Goal: Task Accomplishment & Management: Complete application form

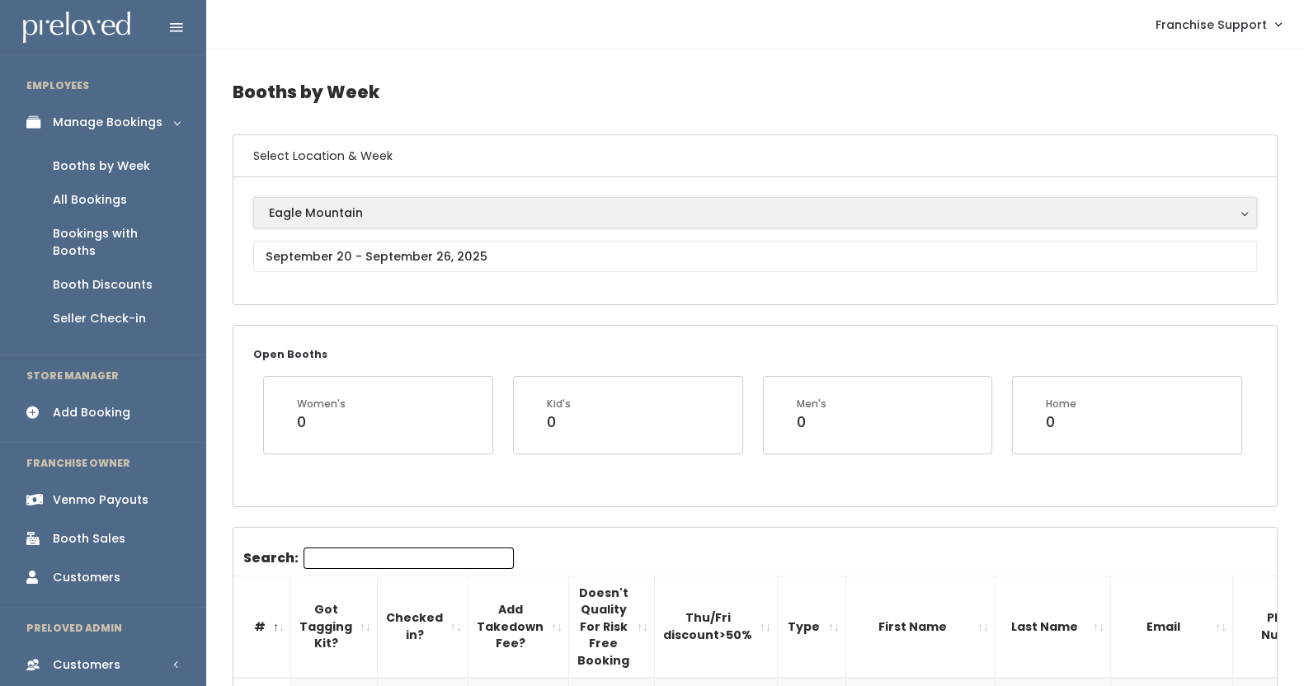
click at [384, 206] on div "Eagle Mountain" at bounding box center [755, 213] width 973 height 18
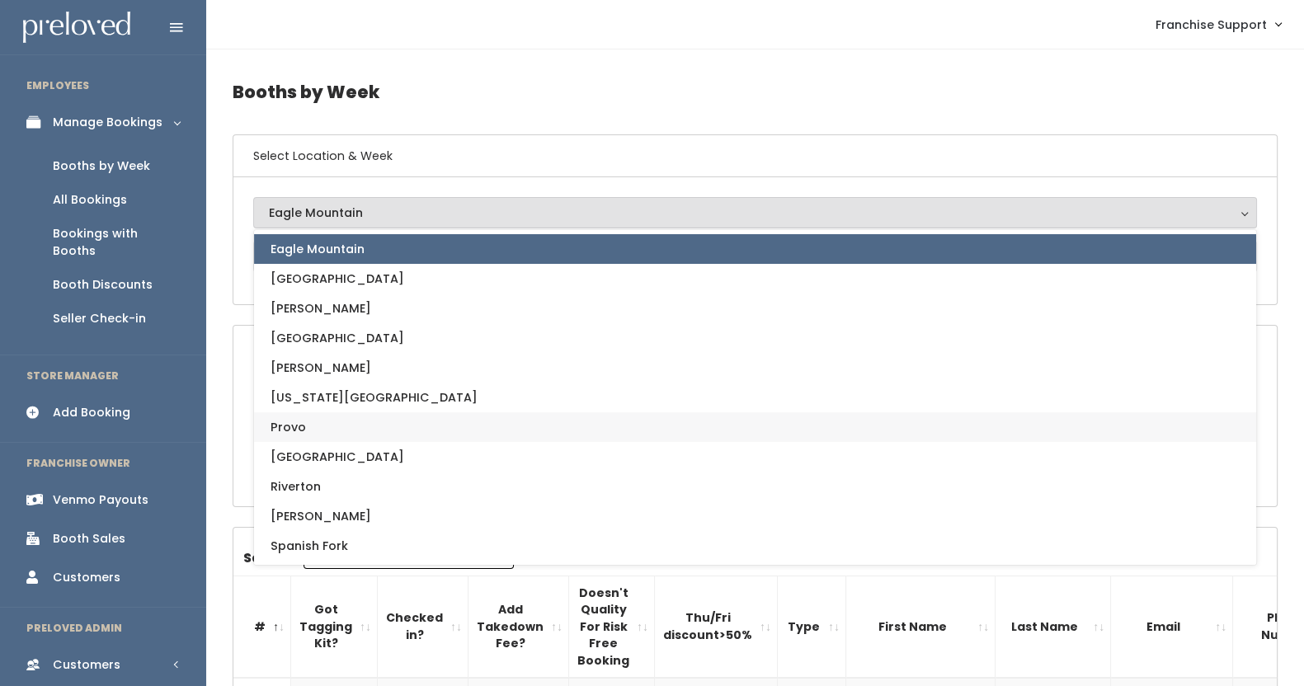
click at [370, 426] on link "Provo" at bounding box center [755, 427] width 1002 height 30
select select "1"
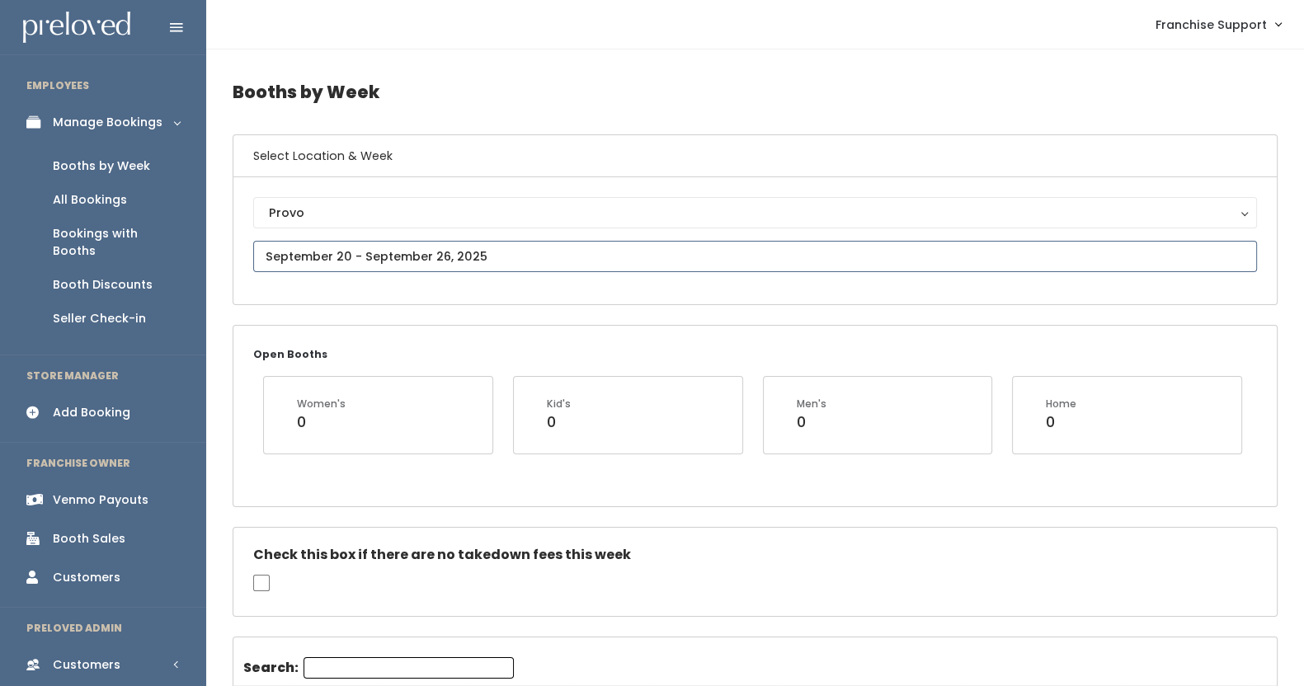
click at [366, 253] on input "text" at bounding box center [755, 256] width 1004 height 31
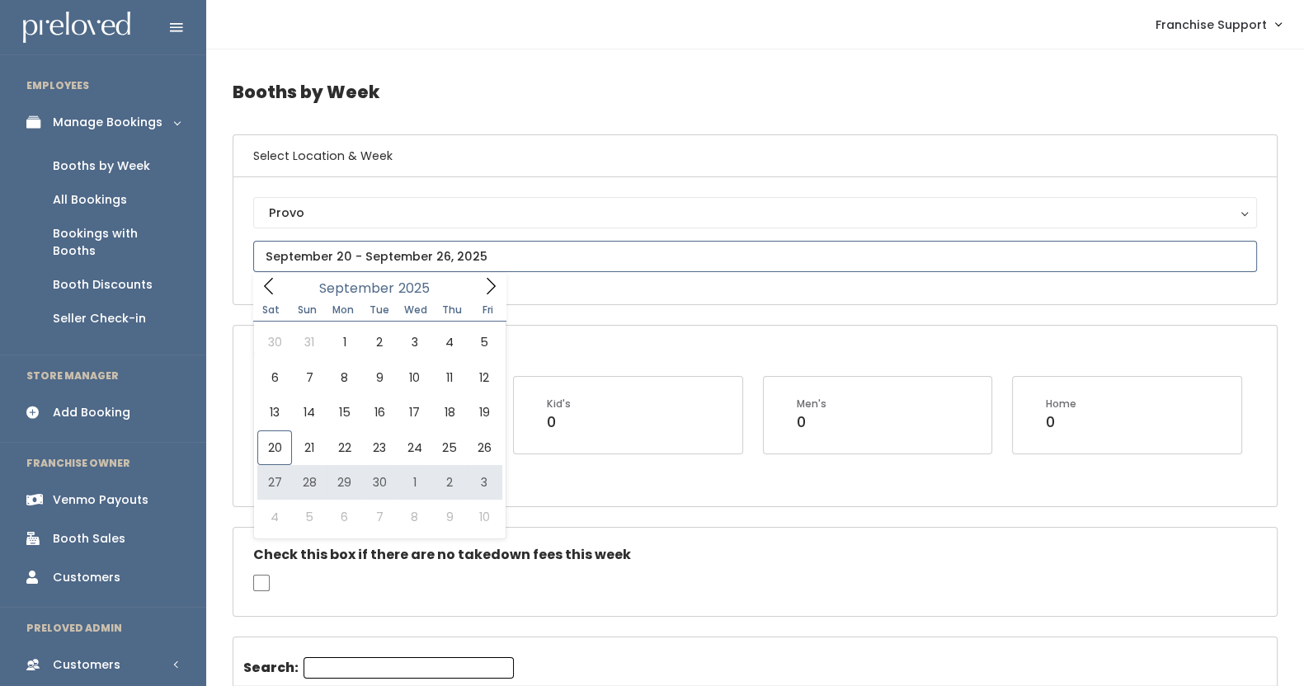
type input "September 27 to October 3"
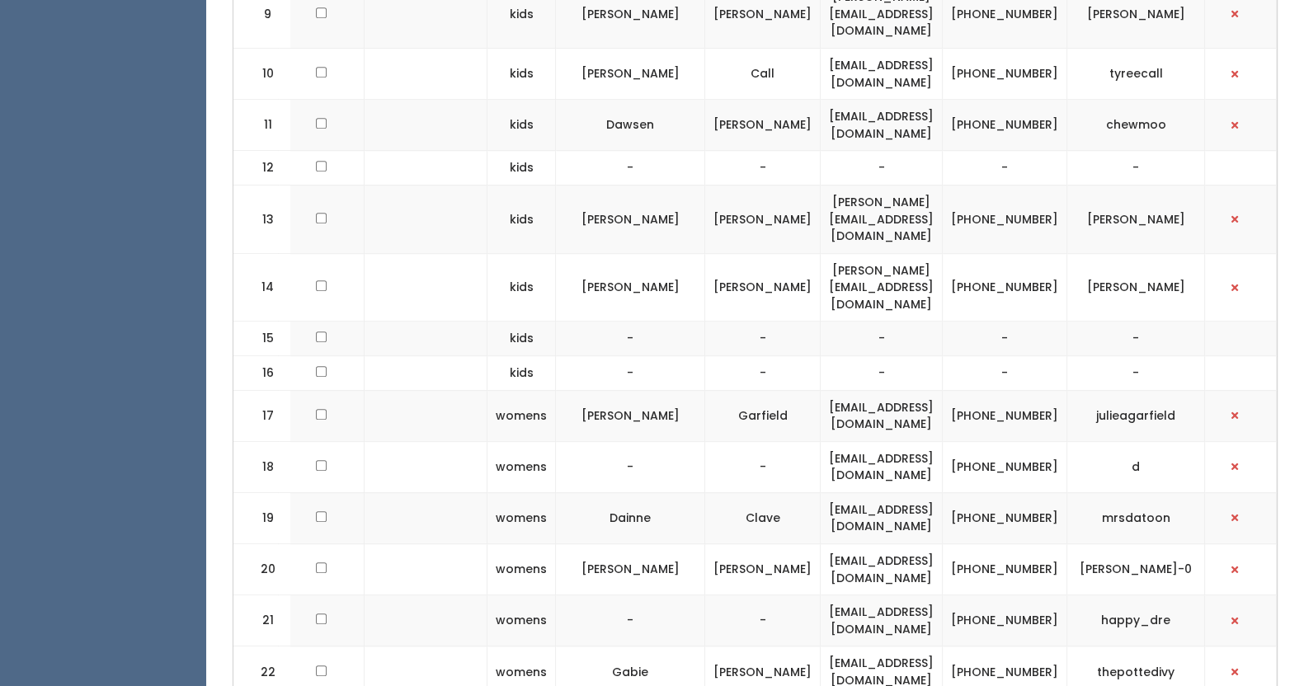
scroll to position [1124, 0]
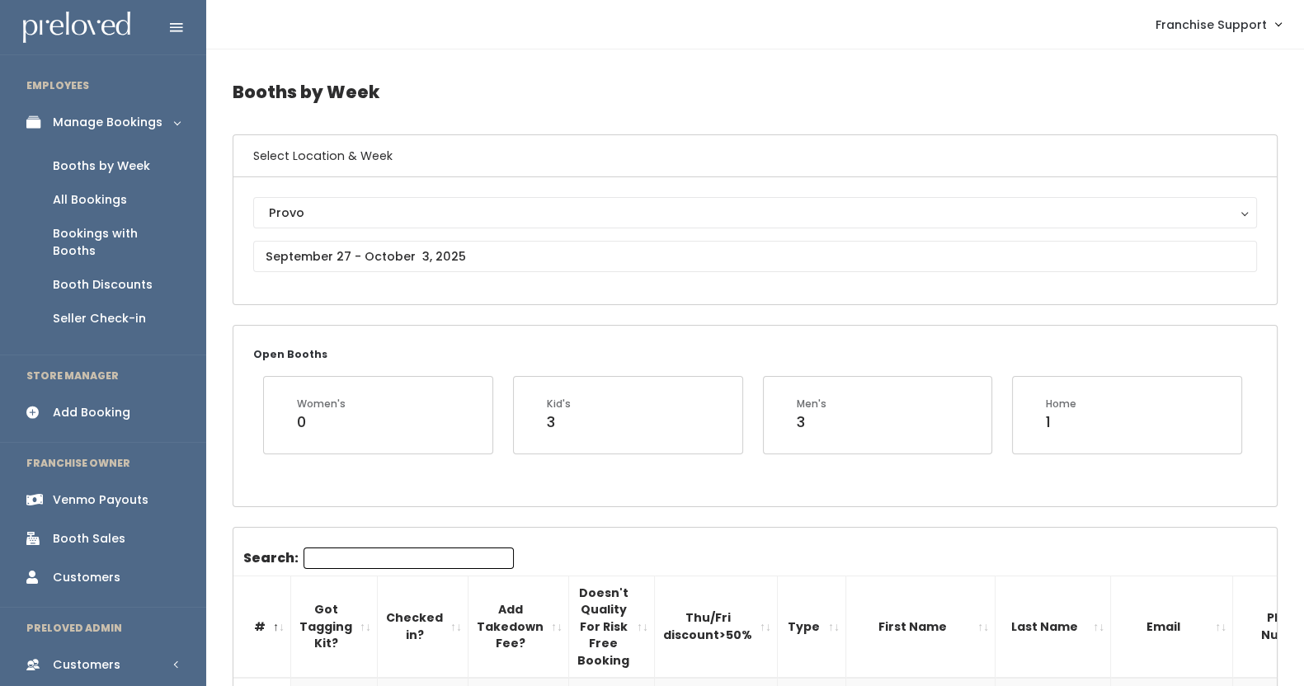
click at [123, 404] on div "Add Booking" at bounding box center [92, 412] width 78 height 17
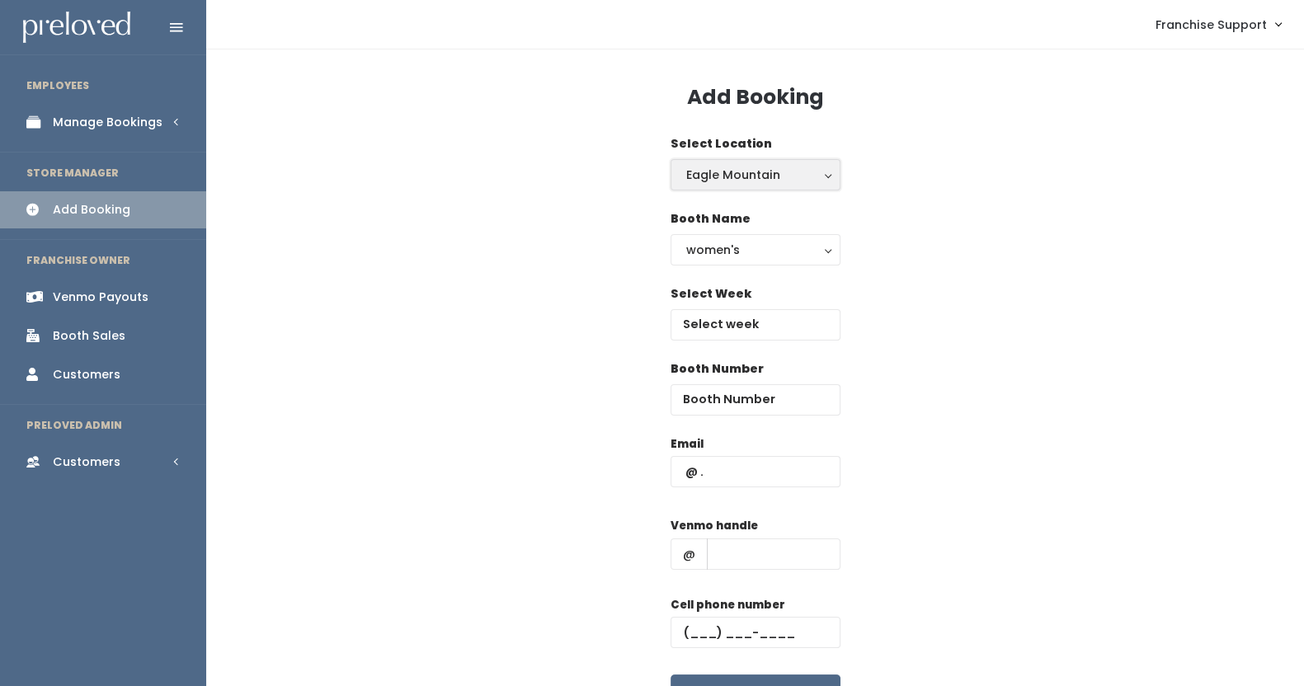
click at [745, 166] on div "Eagle Mountain" at bounding box center [755, 175] width 139 height 18
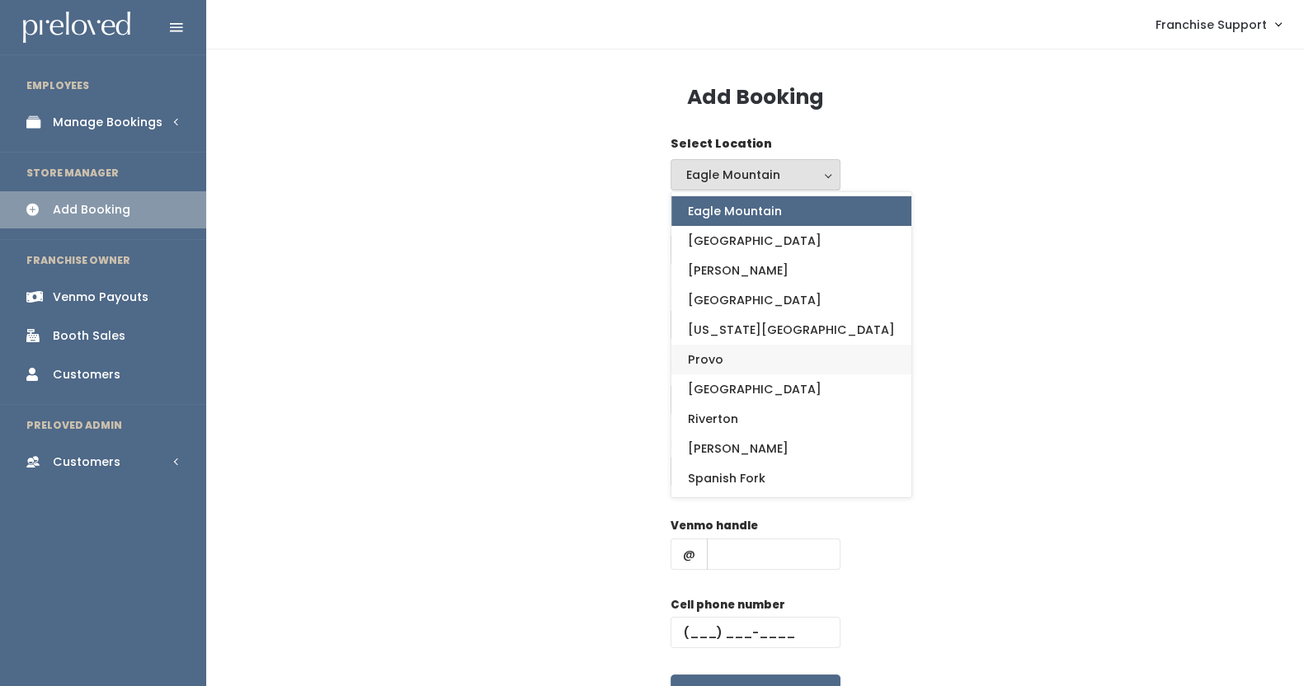
click at [715, 354] on span "Provo" at bounding box center [705, 360] width 35 height 18
select select "1"
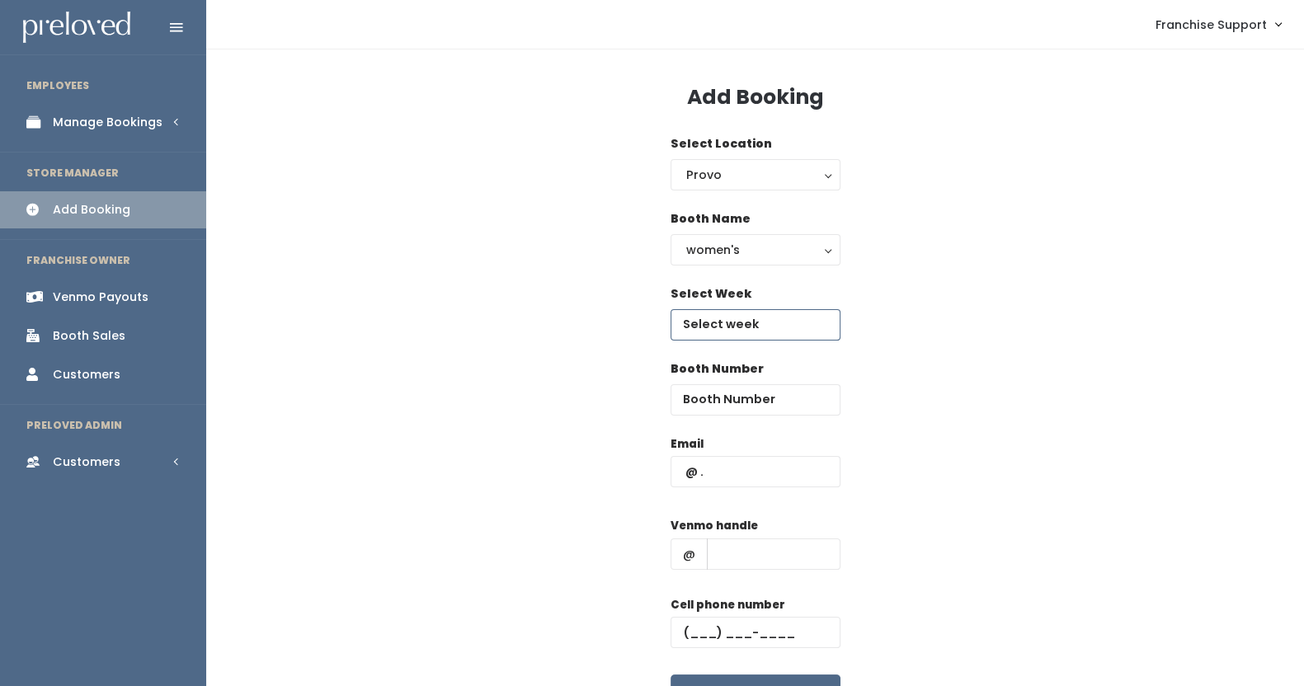
click at [741, 320] on input "text" at bounding box center [756, 324] width 170 height 31
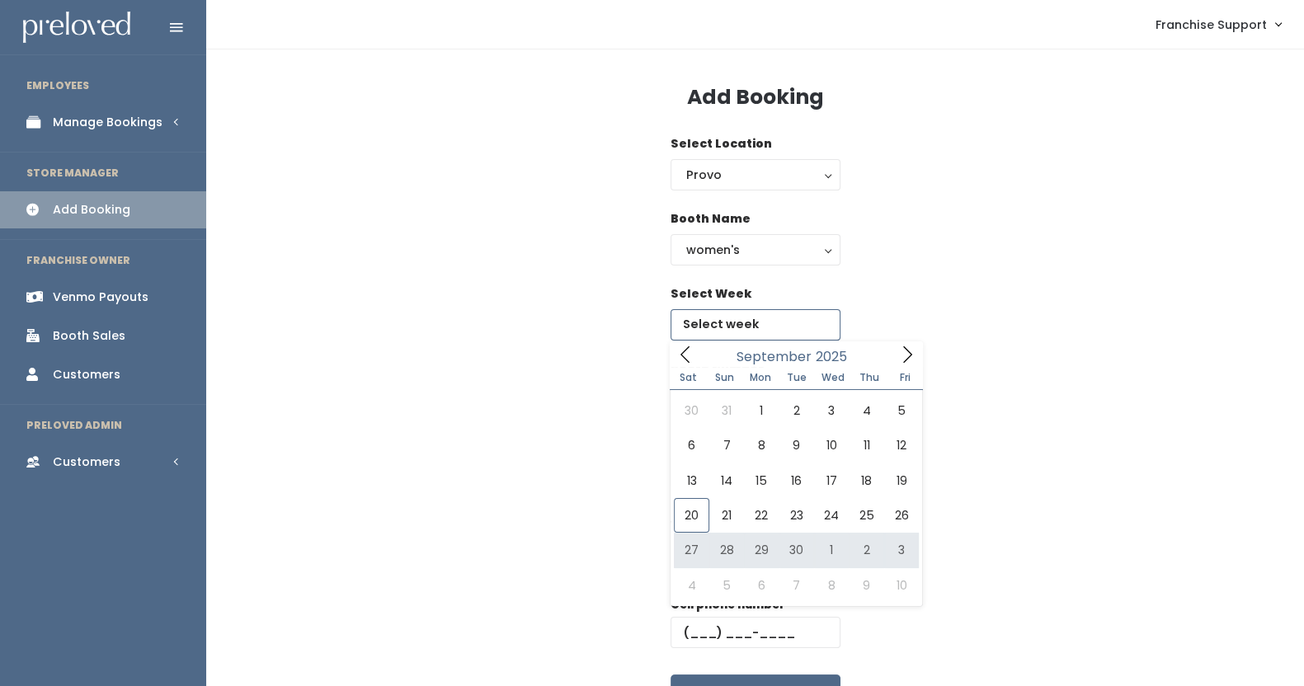
type input "September 27 to October 3"
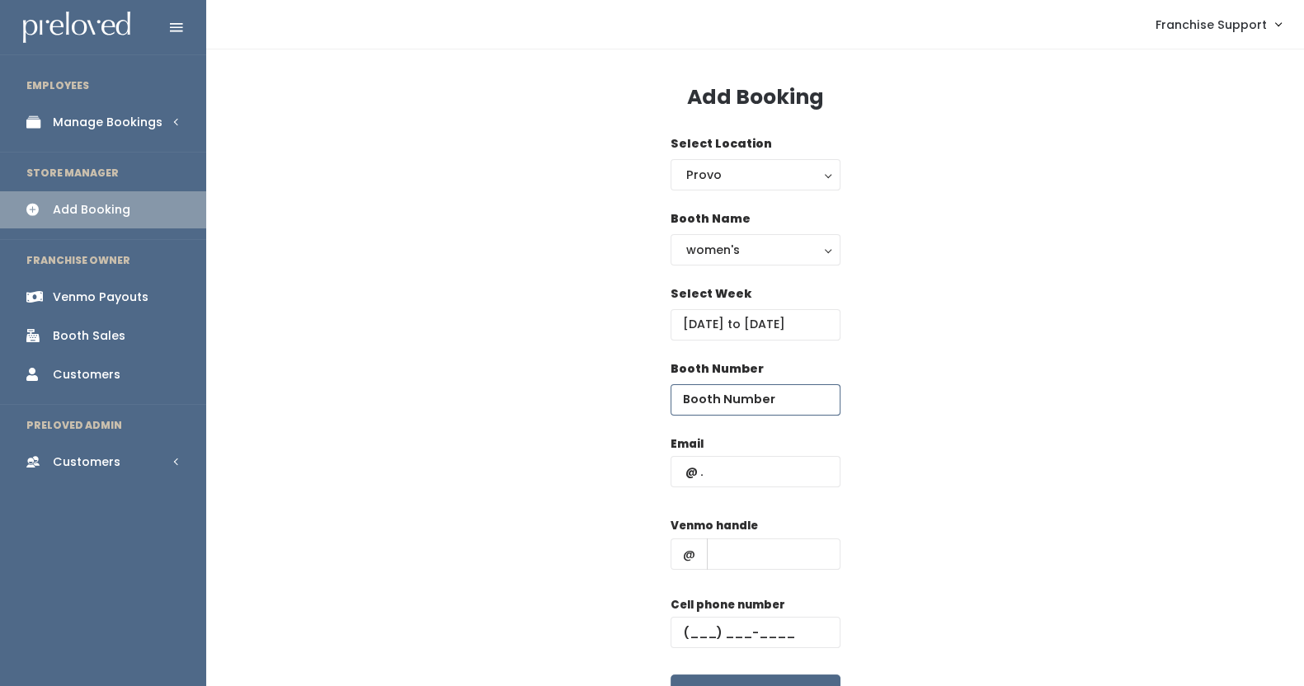
click at [743, 399] on input "number" at bounding box center [756, 399] width 170 height 31
type input "16"
click at [737, 476] on input "text" at bounding box center [756, 471] width 170 height 31
type input "[EMAIL_ADDRESS][DOMAIN_NAME]"
click at [780, 545] on input "text" at bounding box center [774, 554] width 134 height 31
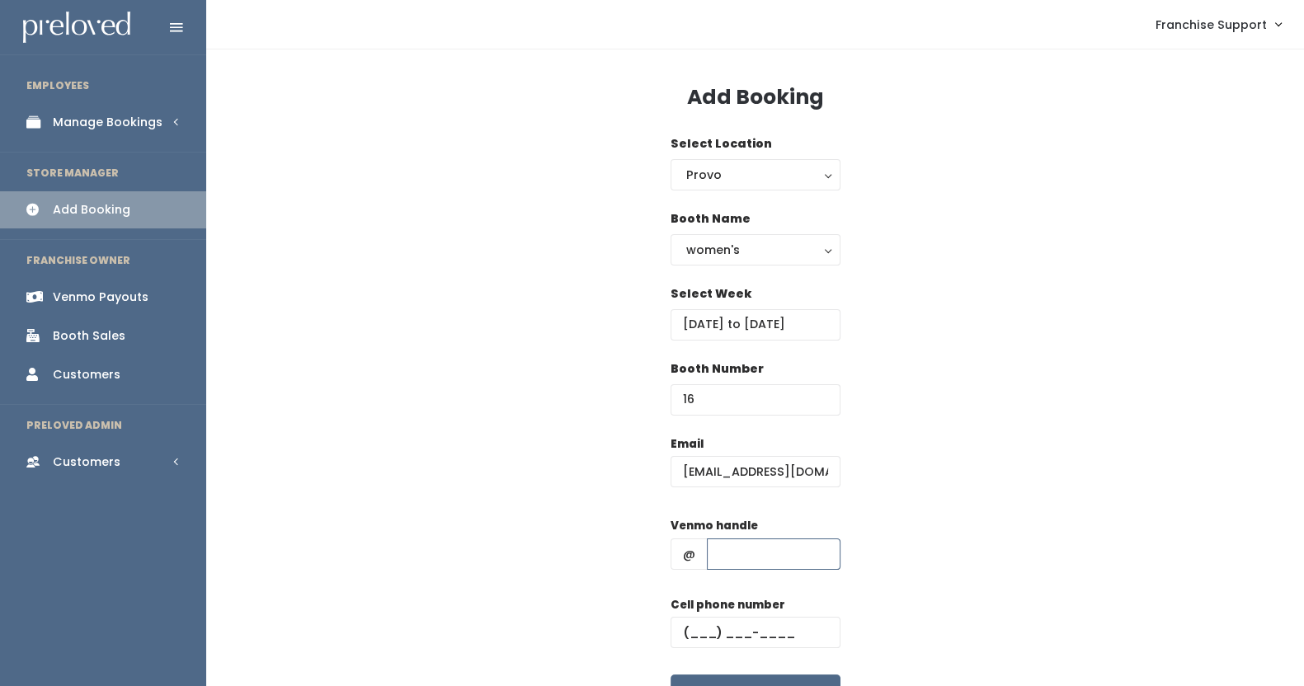
type input "8"
click at [734, 621] on input "text" at bounding box center [756, 632] width 170 height 31
type input "(555) 555-5555"
drag, startPoint x: 664, startPoint y: 648, endPoint x: 639, endPoint y: 563, distance: 89.3
click at [639, 563] on div "Email briggsy98@gmail.com Venmo handle @ 8 Cell phone number (555) 555-5555 Cre…" at bounding box center [755, 581] width 1045 height 291
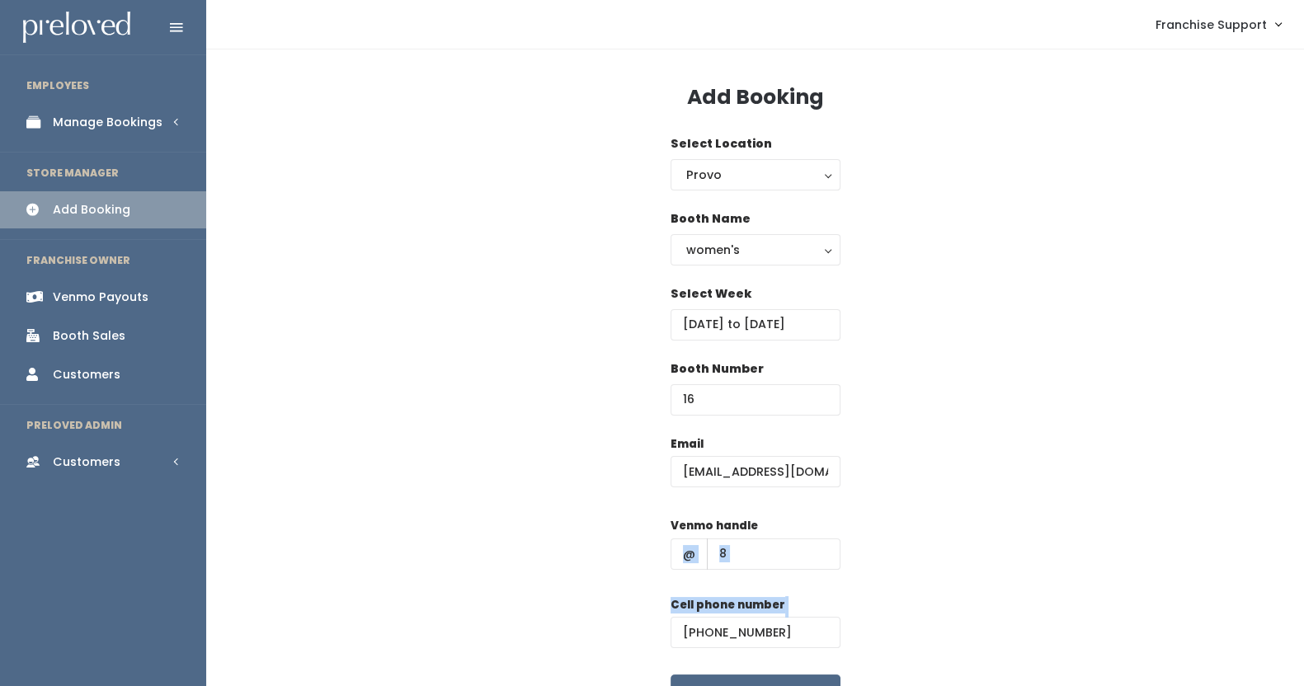
click at [639, 563] on div "Email briggsy98@gmail.com Venmo handle @ 8 Cell phone number (555) 555-5555 Cre…" at bounding box center [755, 581] width 1045 height 291
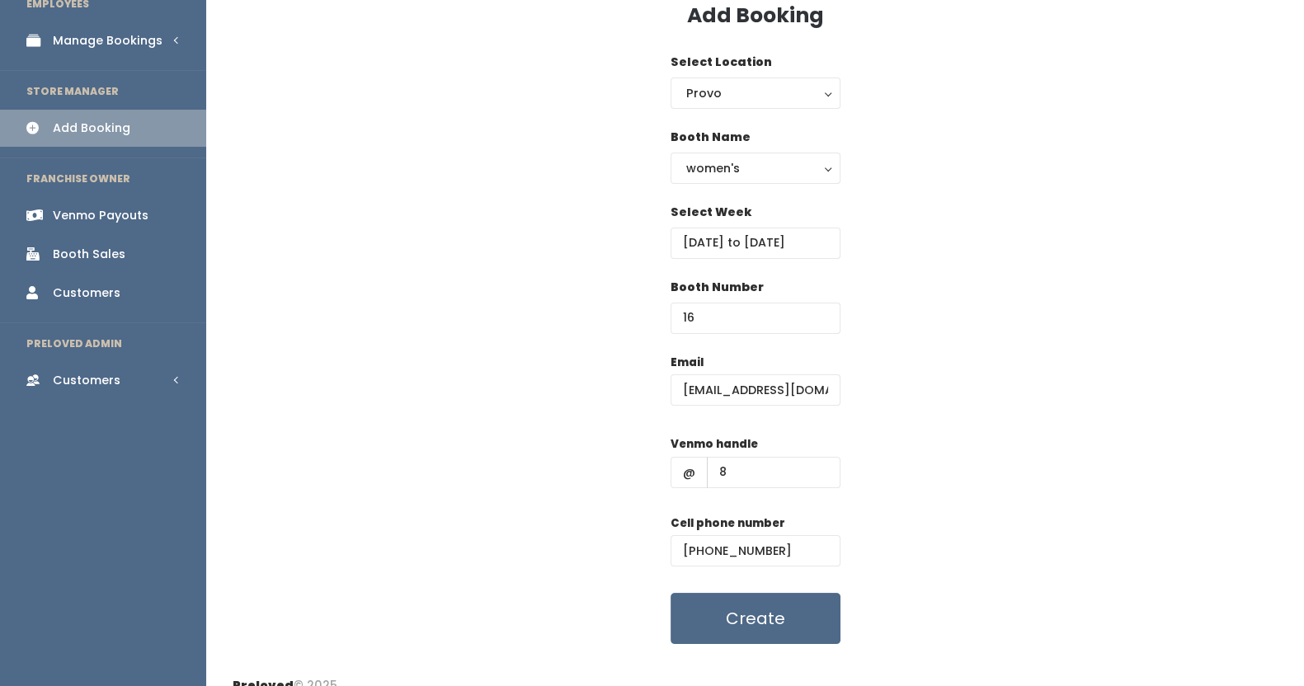
scroll to position [101, 0]
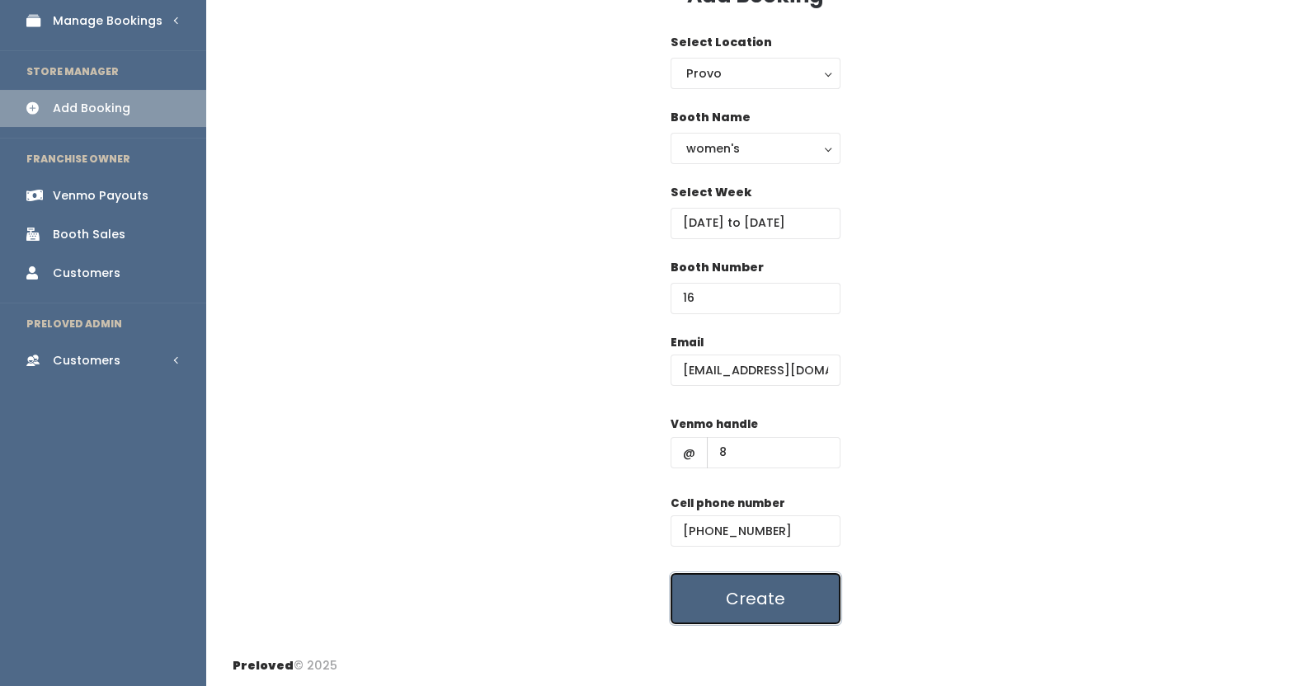
click at [732, 604] on button "Create" at bounding box center [756, 598] width 170 height 51
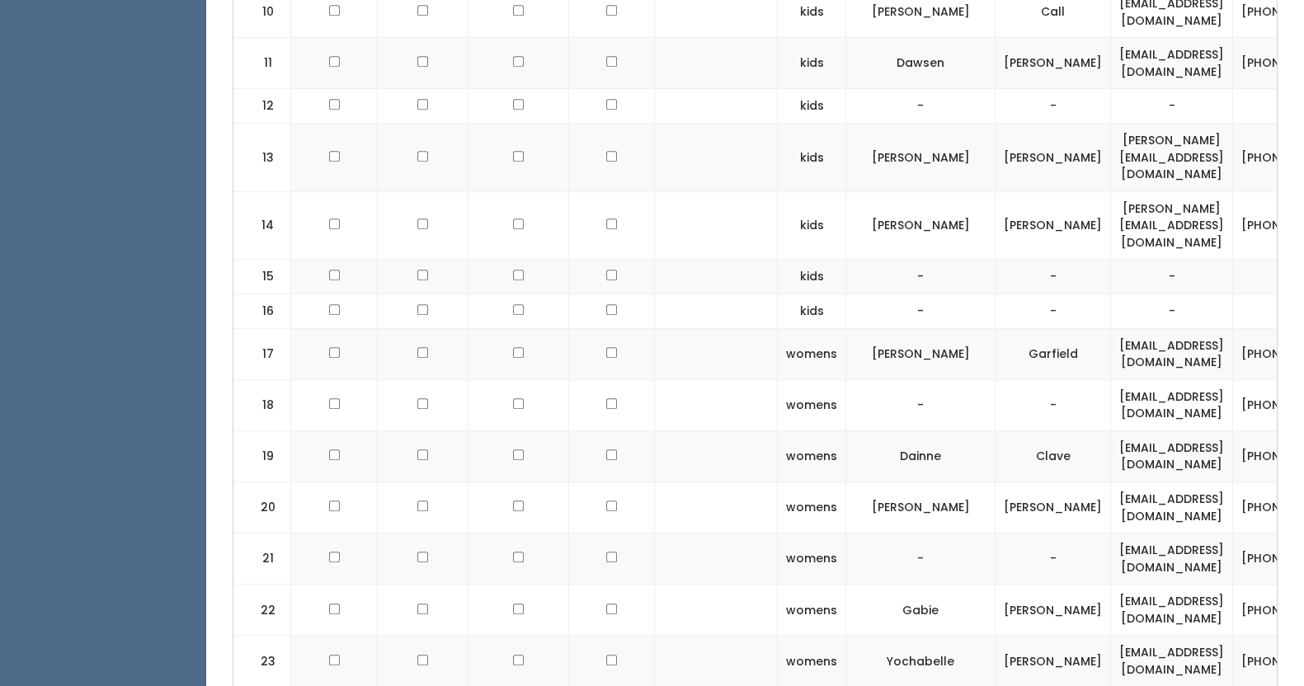
scroll to position [0, 309]
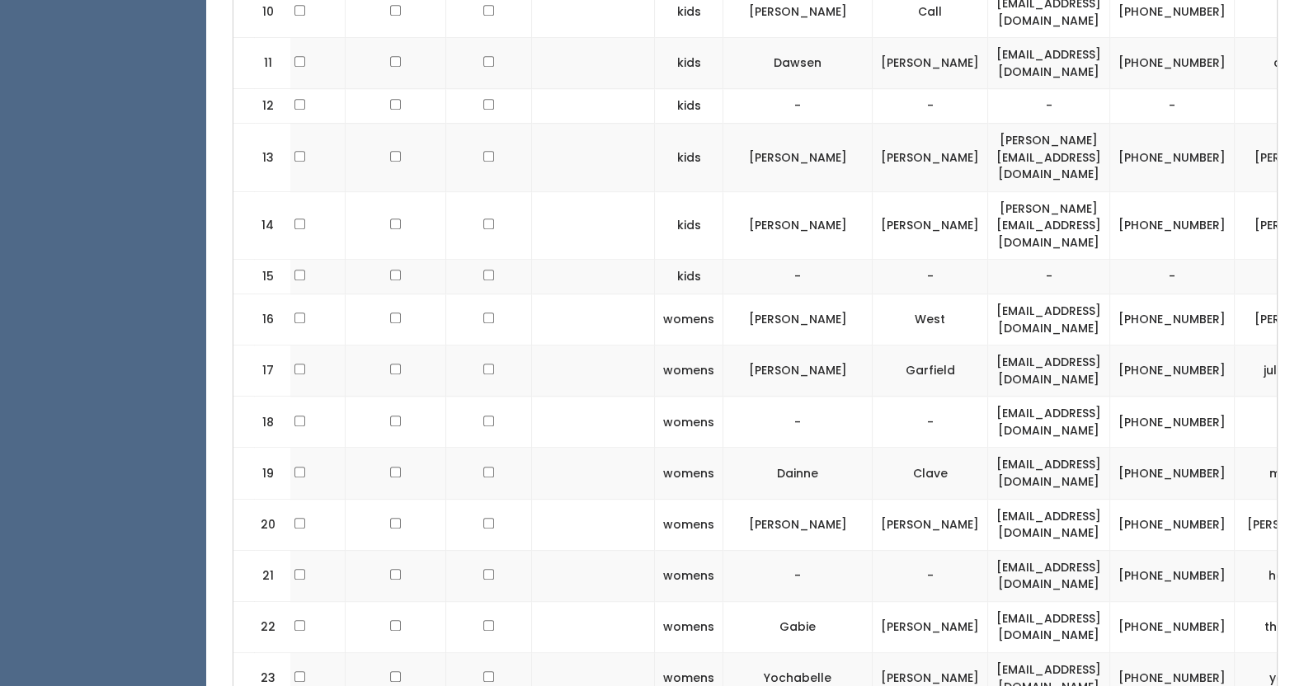
scroll to position [0, 142]
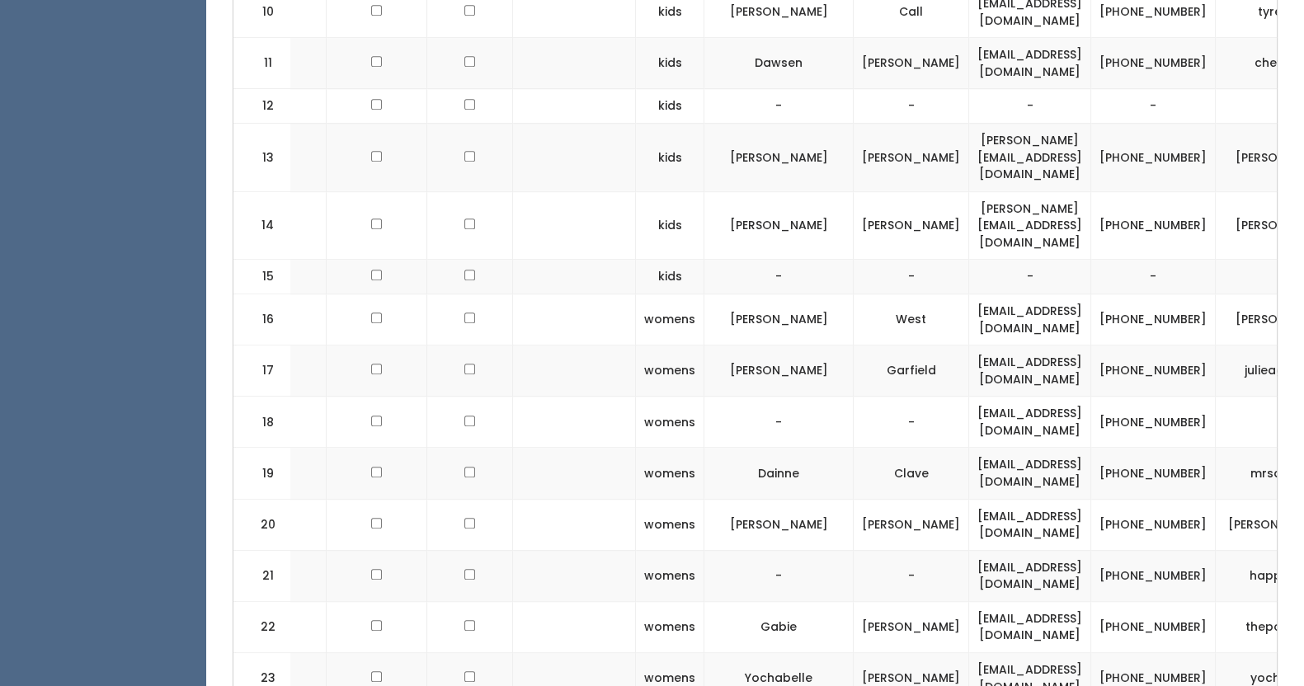
click at [460, 294] on td at bounding box center [470, 319] width 86 height 51
click at [464, 313] on input "checkbox" at bounding box center [469, 318] width 11 height 11
checkbox input "true"
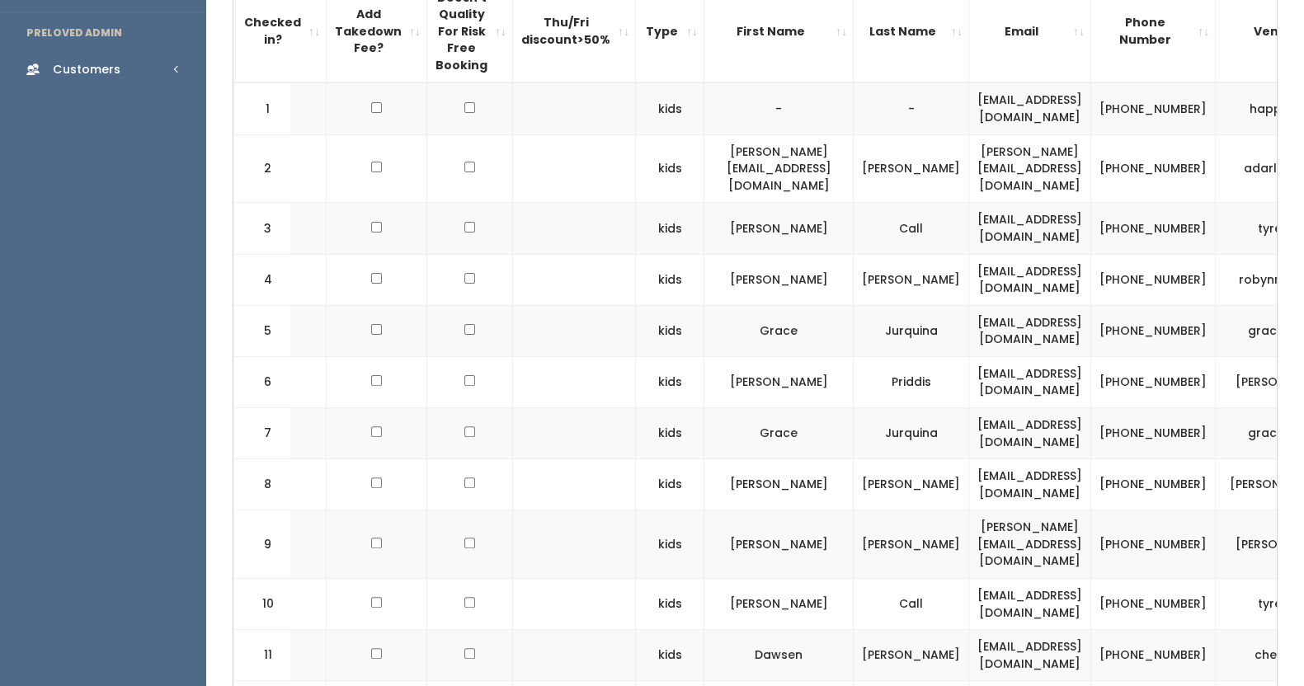
scroll to position [0, 0]
